Goal: Check status: Check status

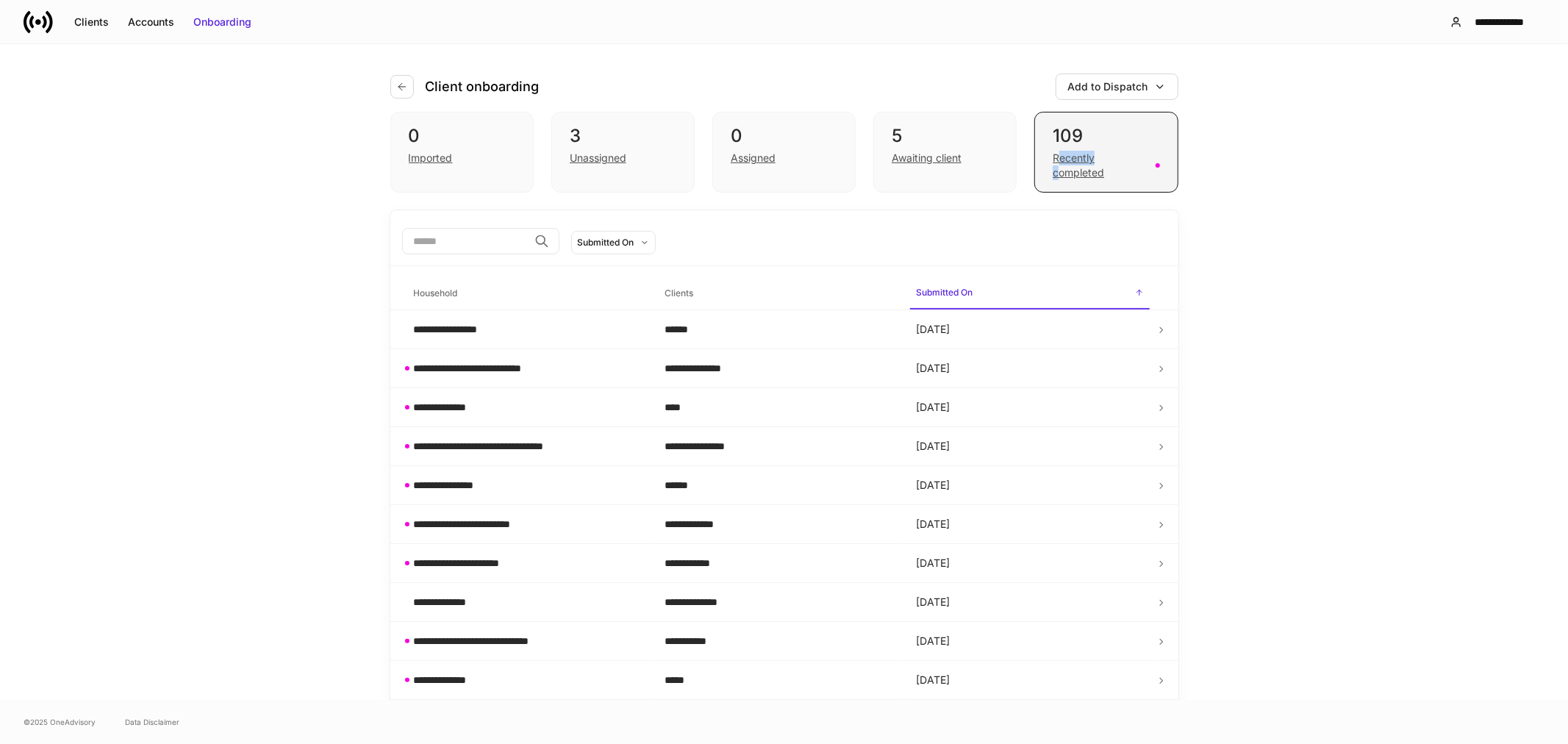
drag, startPoint x: 0, startPoint y: 0, endPoint x: 1055, endPoint y: 166, distance: 1068.0
click at [1055, 166] on div "Recently completed" at bounding box center [1100, 165] width 93 height 30
click at [1423, 429] on div "**********" at bounding box center [784, 372] width 1568 height 656
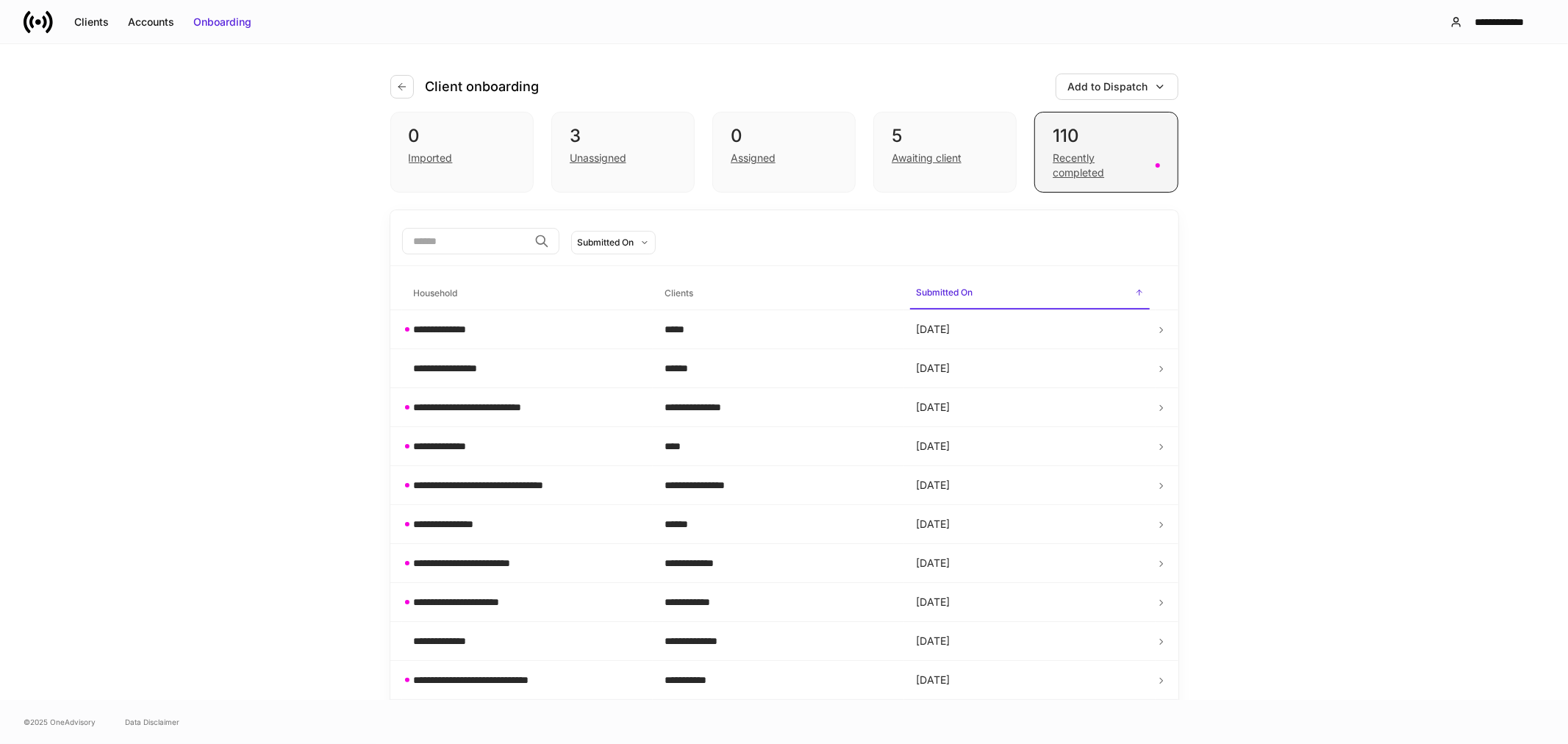
click at [1089, 167] on div "Recently completed" at bounding box center [1100, 165] width 93 height 30
click at [938, 156] on div "Awaiting client" at bounding box center [926, 157] width 70 height 14
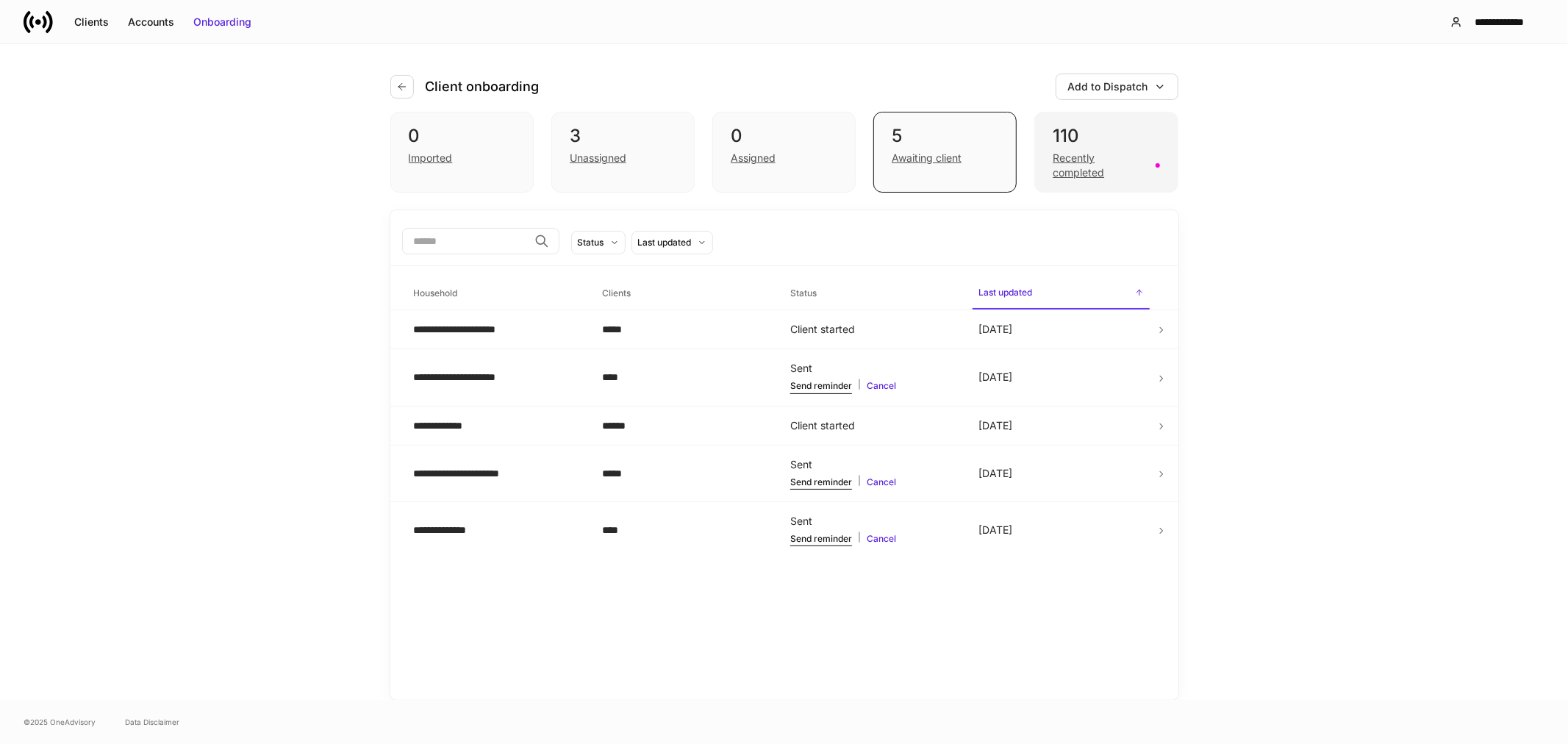
click at [1079, 170] on div "Recently completed" at bounding box center [1100, 165] width 93 height 30
